Goal: Communication & Community: Answer question/provide support

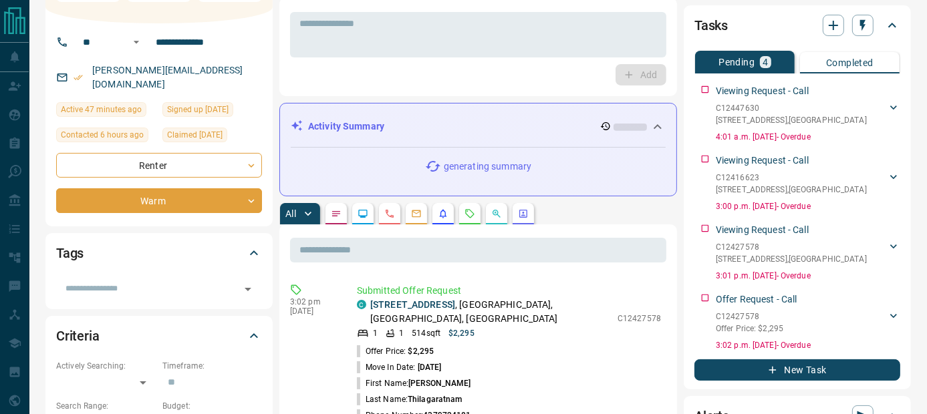
scroll to position [82, 0]
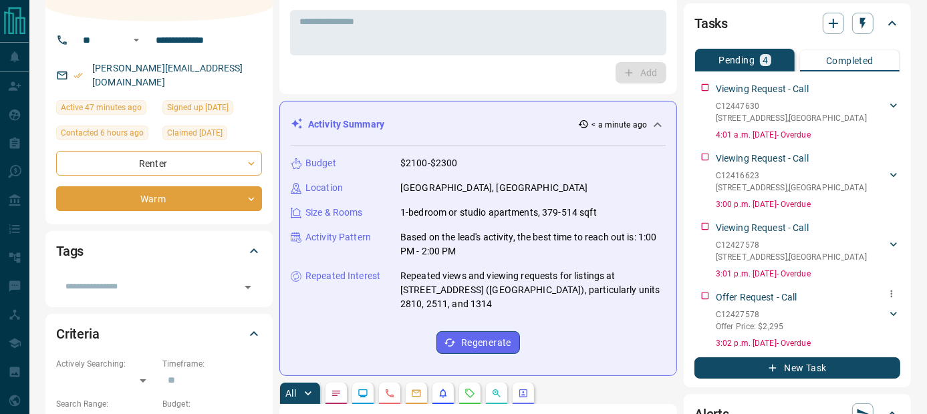
click at [745, 298] on p "Offer Request - Call" at bounding box center [757, 298] width 82 height 14
click at [762, 295] on p "Offer Request - Call" at bounding box center [757, 298] width 82 height 14
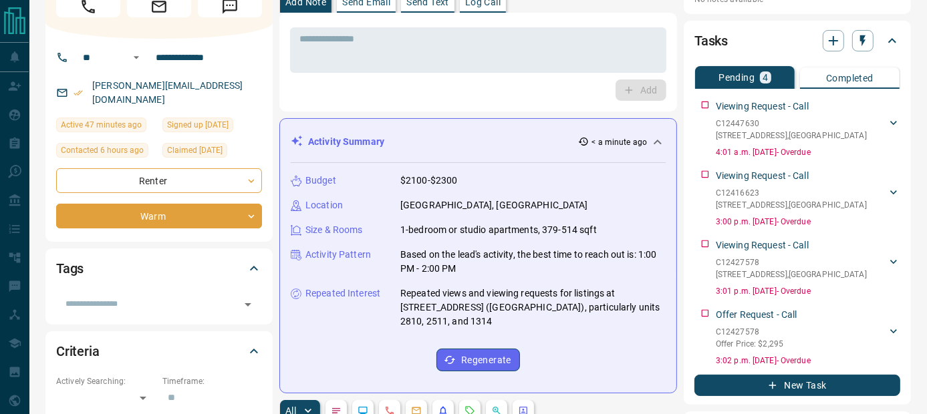
scroll to position [0, 0]
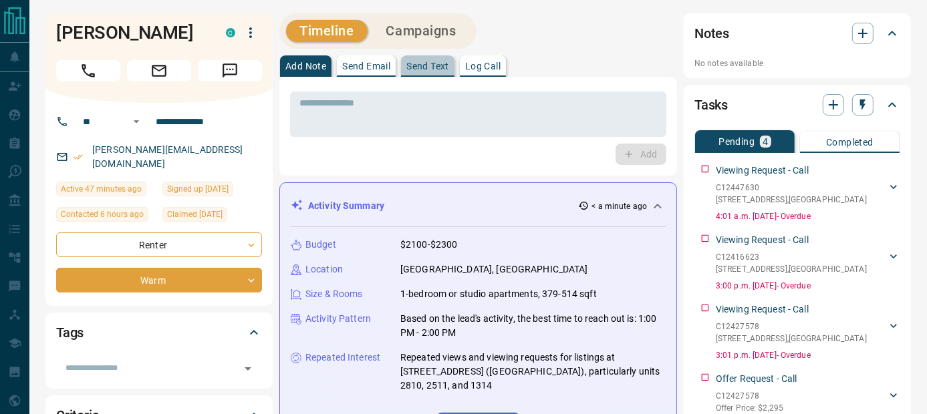
click at [441, 64] on p "Send Text" at bounding box center [427, 65] width 43 height 9
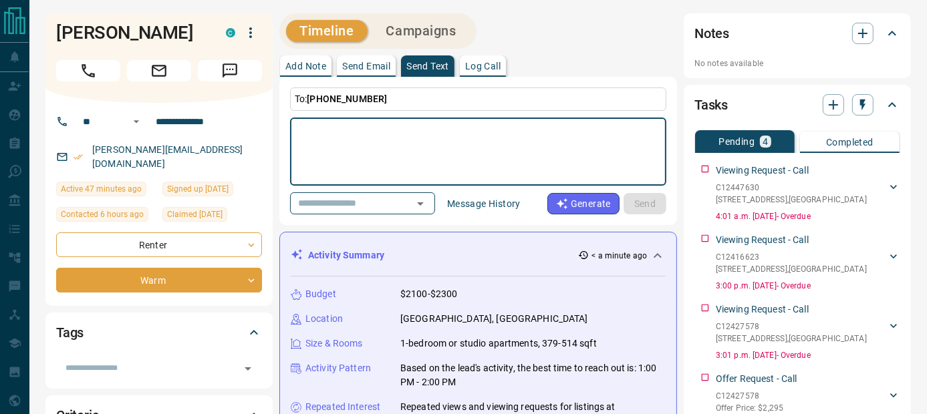
click at [366, 152] on textarea at bounding box center [478, 152] width 358 height 57
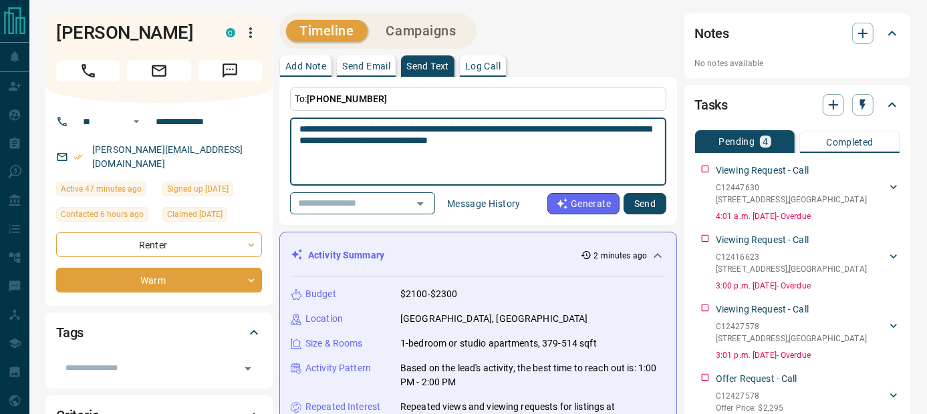
type textarea "**********"
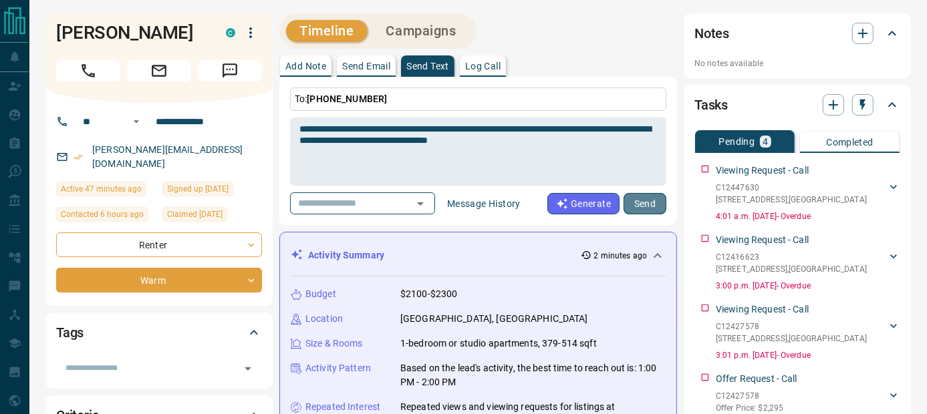
click at [656, 198] on button "Send" at bounding box center [645, 203] width 43 height 21
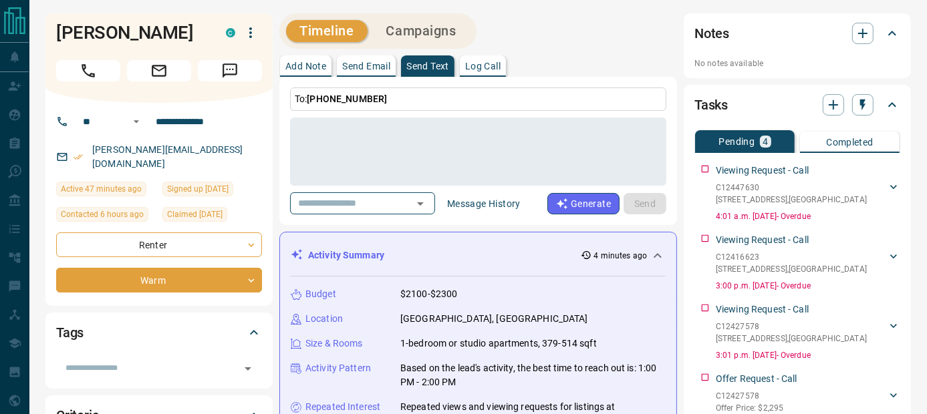
click at [578, 61] on div "Add Note Send Email Send Text Log Call" at bounding box center [478, 65] width 398 height 21
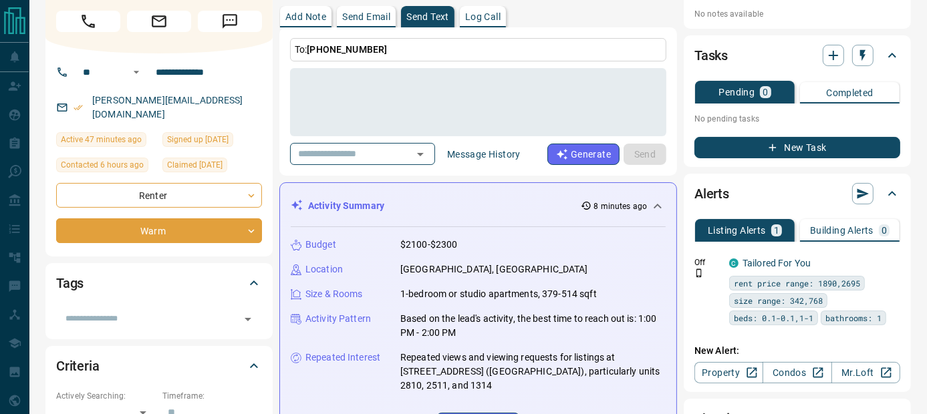
scroll to position [5, 0]
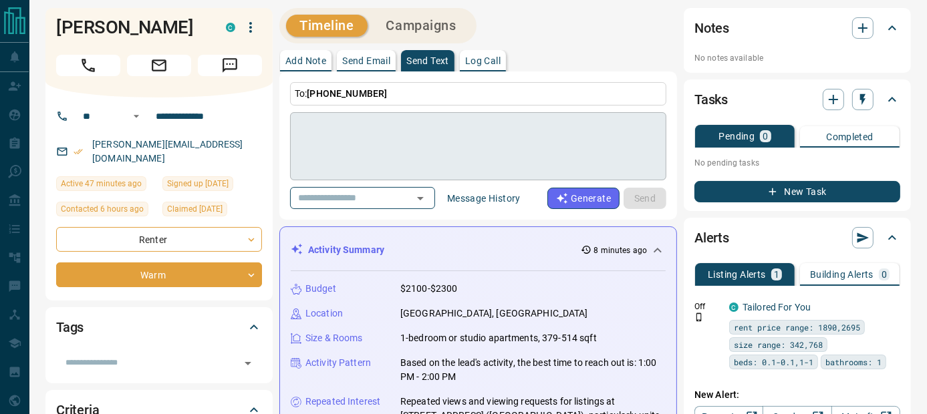
click at [427, 141] on textarea at bounding box center [478, 146] width 358 height 57
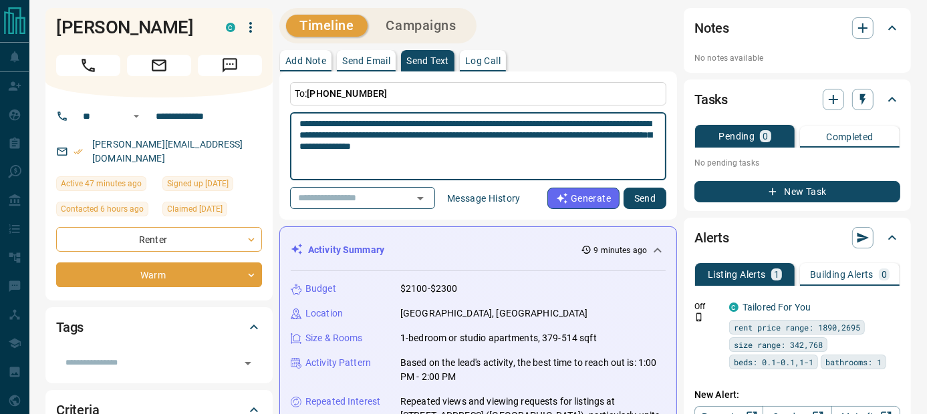
type textarea "**********"
drag, startPoint x: 649, startPoint y: 192, endPoint x: 652, endPoint y: 181, distance: 11.2
click at [648, 191] on button "Send" at bounding box center [645, 198] width 43 height 21
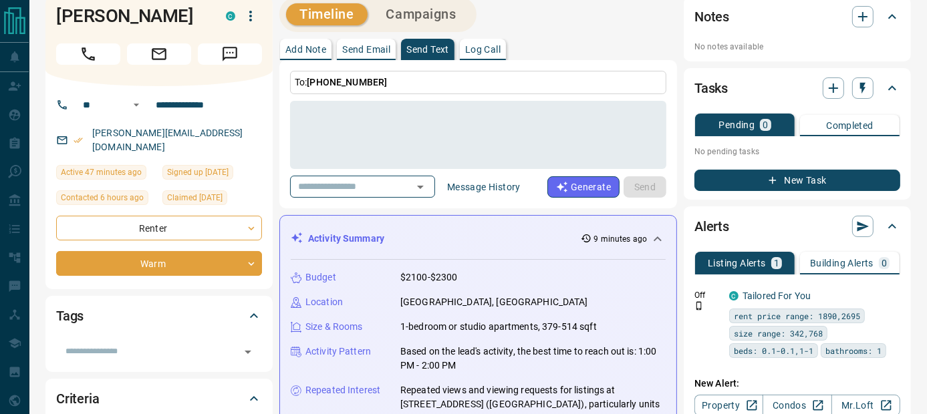
scroll to position [0, 0]
